Goal: Transaction & Acquisition: Purchase product/service

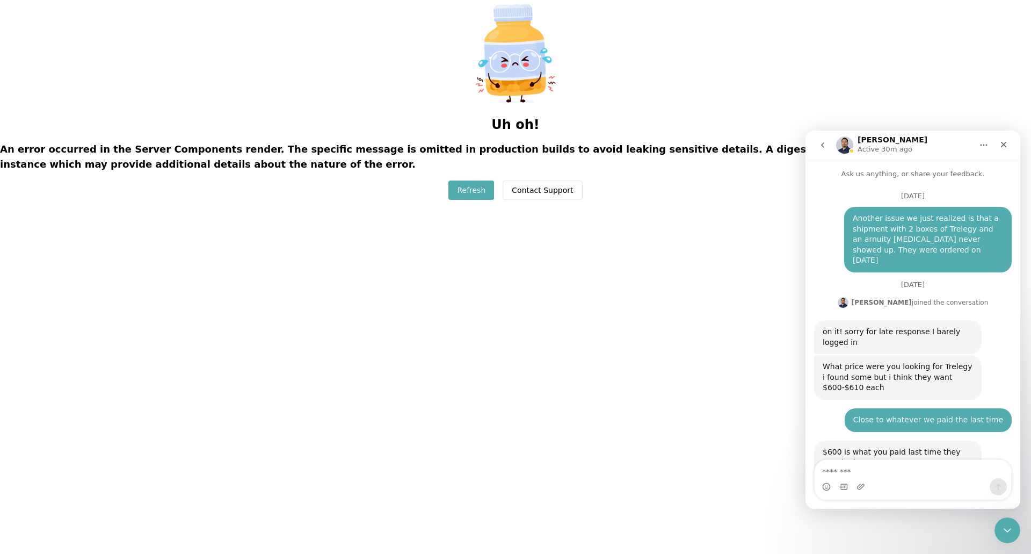
scroll to position [2, 0]
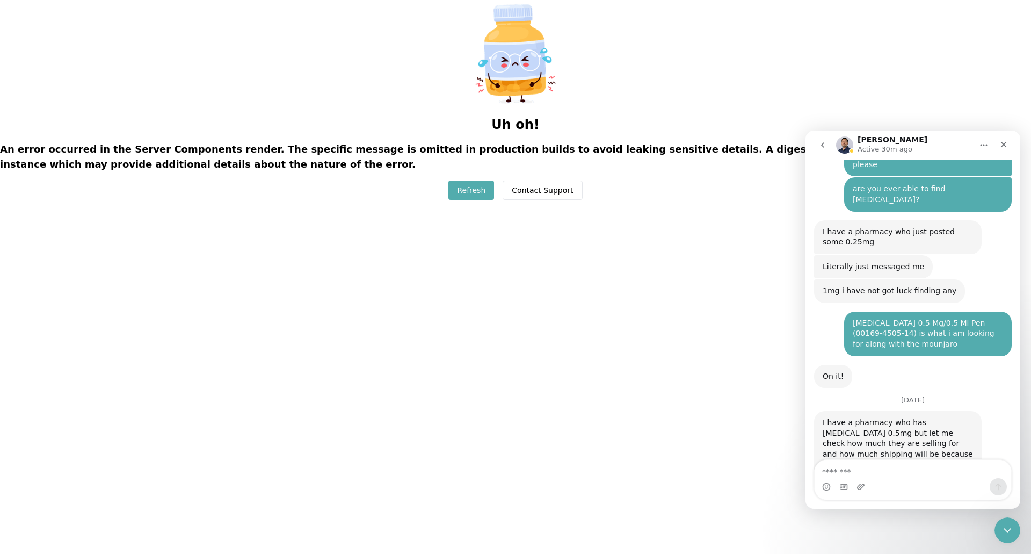
click at [871, 65] on div "Uh oh! An error occurred in the Server Components render. The specific message …" at bounding box center [515, 100] width 1031 height 200
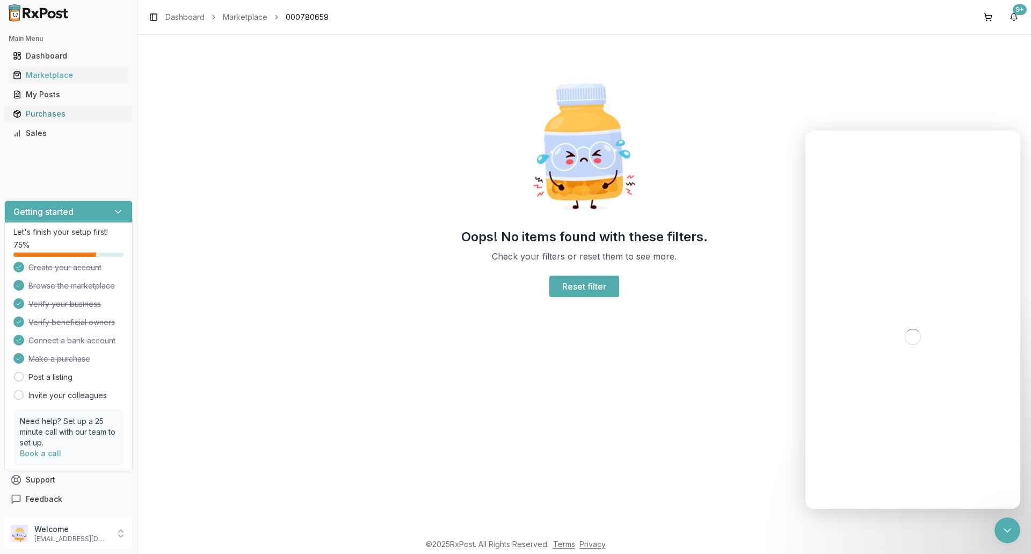
click at [48, 110] on div "Purchases" at bounding box center [68, 114] width 111 height 11
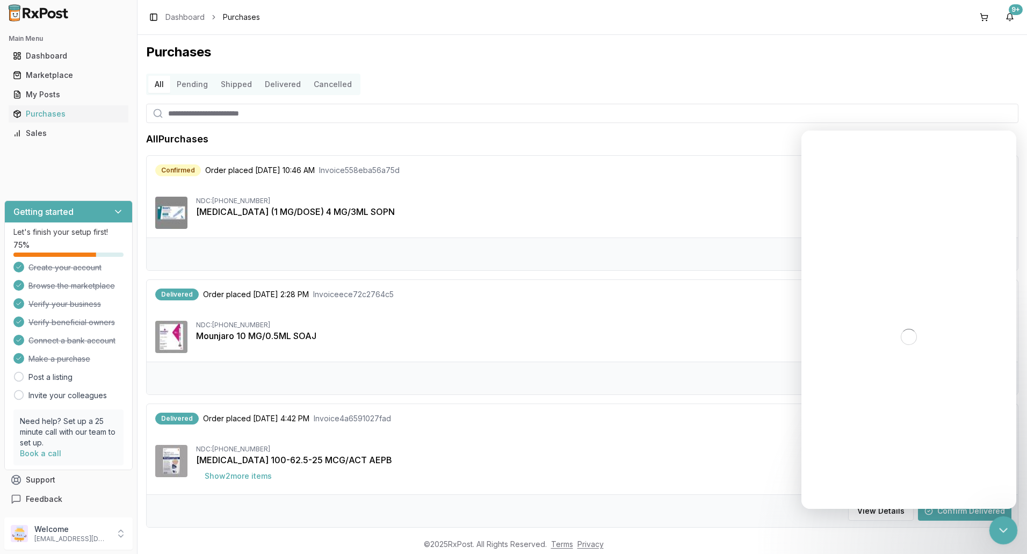
click at [1005, 530] on icon "Close Intercom Messenger" at bounding box center [1001, 528] width 13 height 13
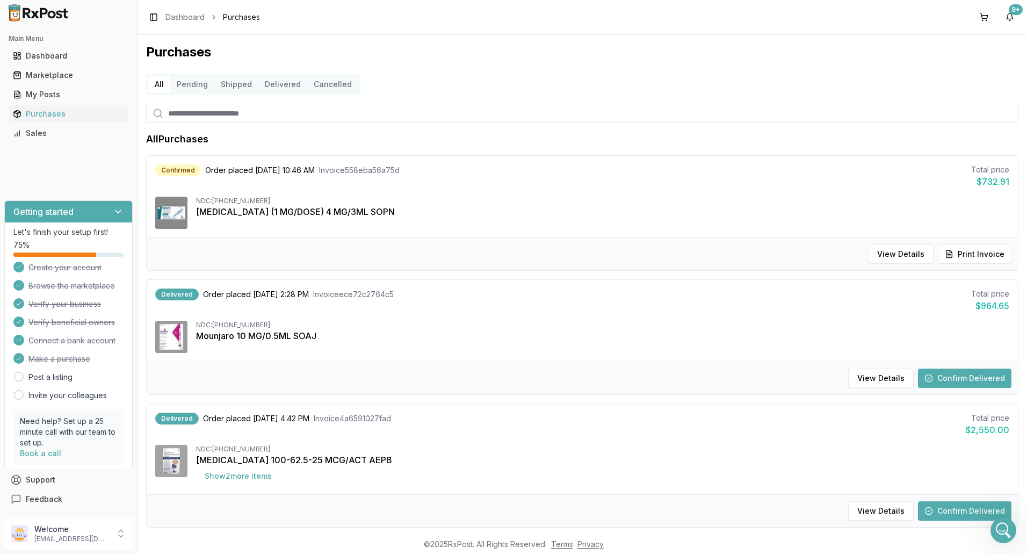
click at [981, 6] on div "Toggle Sidebar Dashboard Purchases 9+" at bounding box center [582, 17] width 889 height 34
click at [986, 17] on button at bounding box center [983, 17] width 17 height 17
